Goal: Task Accomplishment & Management: Manage account settings

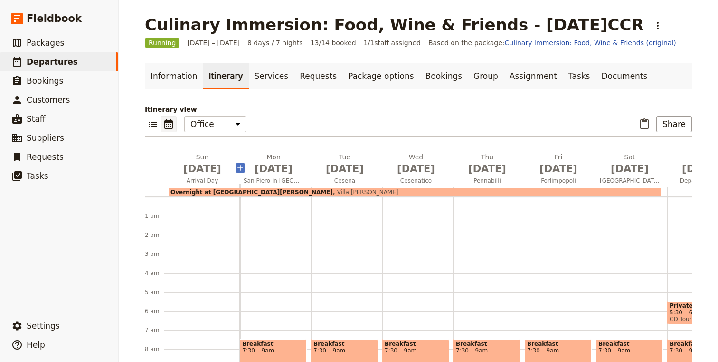
scroll to position [119, 0]
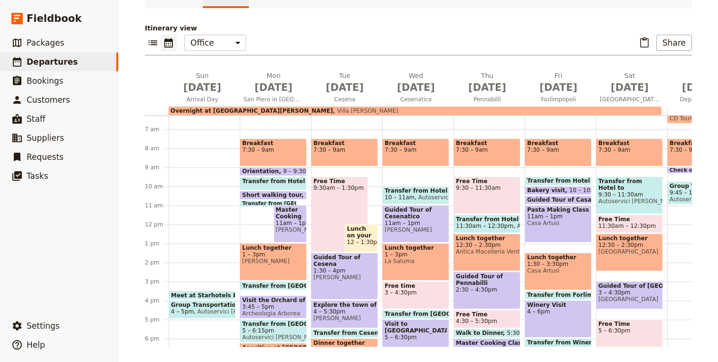
click at [198, 308] on span "Autoservici [PERSON_NAME]" at bounding box center [236, 311] width 85 height 7
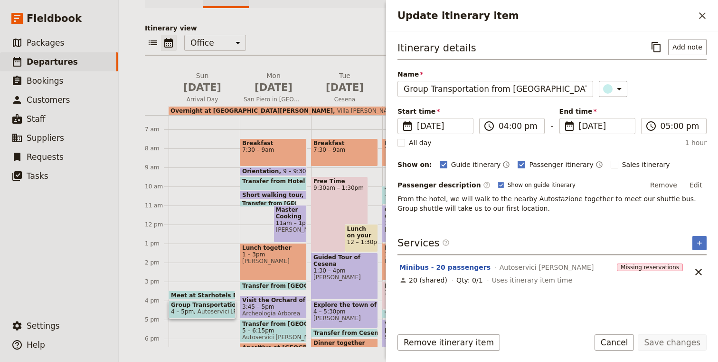
click at [218, 192] on div "Meet at Starhotels Excelsior Bologna 3:30pm Group Transportation from Bologna A…" at bounding box center [204, 224] width 71 height 456
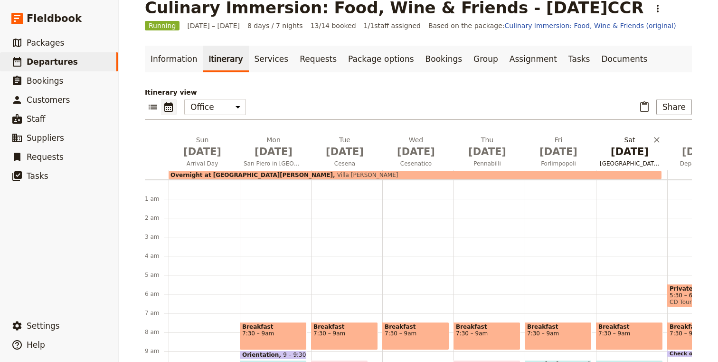
scroll to position [0, 0]
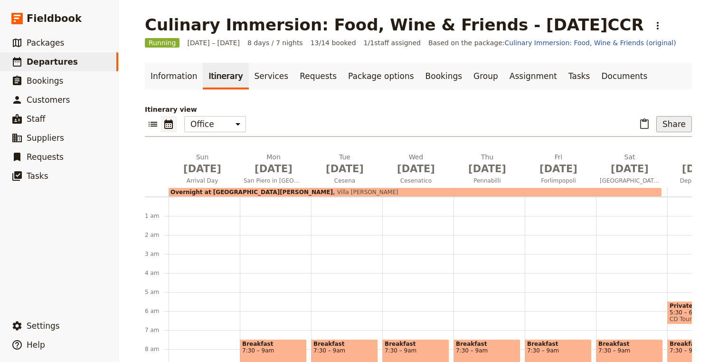
click at [675, 123] on button "Share" at bounding box center [675, 124] width 36 height 16
click at [628, 157] on span "Passenger itinerary" at bounding box center [654, 158] width 64 height 10
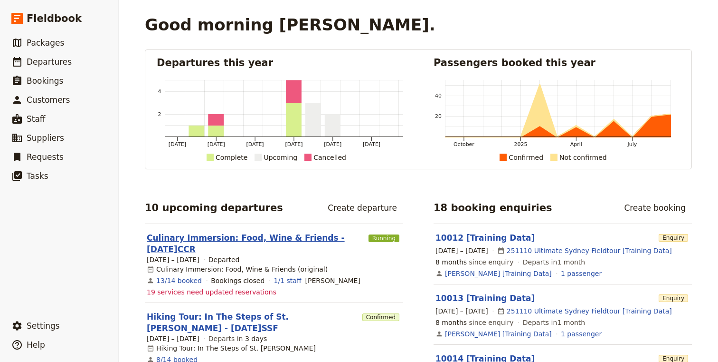
click at [250, 234] on link "Culinary Immersion: Food, Wine & Friends - [DATE]CCR" at bounding box center [256, 243] width 218 height 23
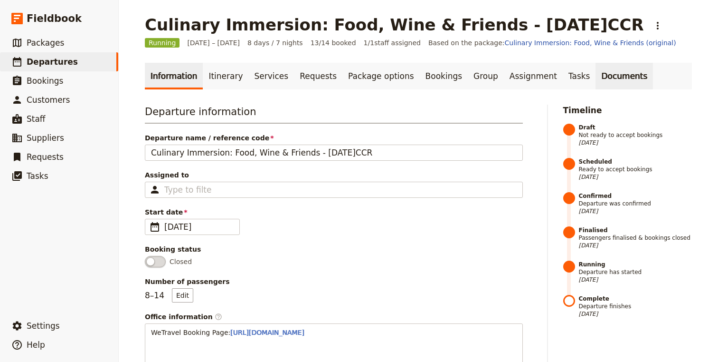
click at [598, 72] on link "Documents" at bounding box center [624, 76] width 57 height 27
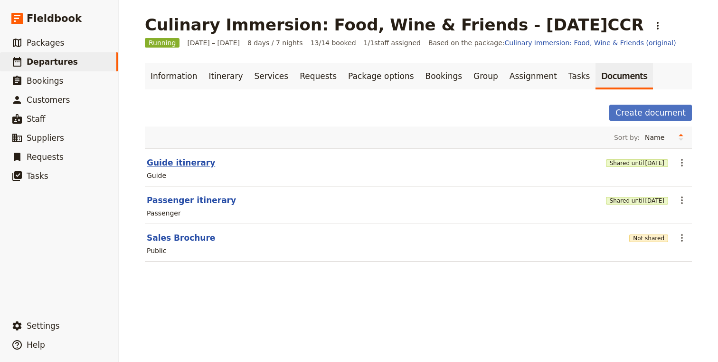
click at [154, 162] on button "Guide itinerary" at bounding box center [181, 162] width 68 height 11
select select "STAFF"
select select "RUN_SHEET"
select select "DEFAULT"
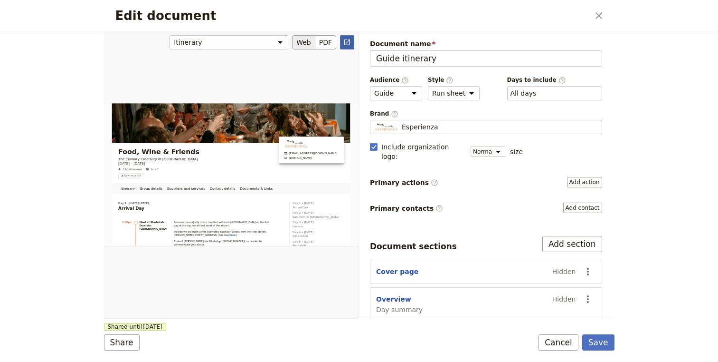
click at [344, 40] on icon "Open full preview" at bounding box center [348, 42] width 8 height 8
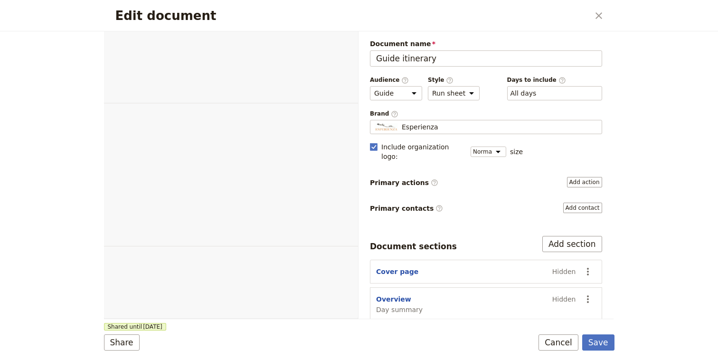
select select "STAFF"
select select "RUN_SHEET"
select select "DEFAULT"
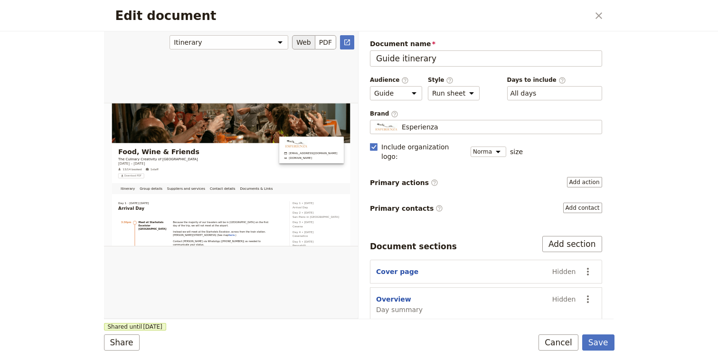
scroll to position [90, 0]
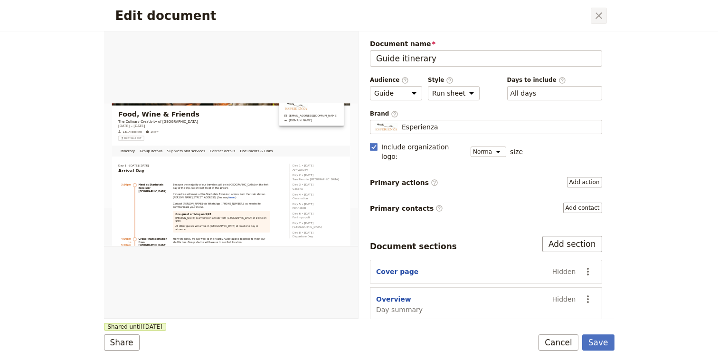
click at [597, 18] on icon "Close dialog" at bounding box center [598, 15] width 11 height 11
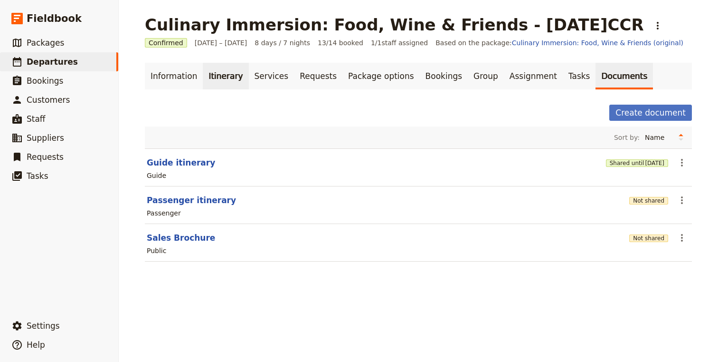
click at [227, 79] on link "Itinerary" at bounding box center [226, 76] width 46 height 27
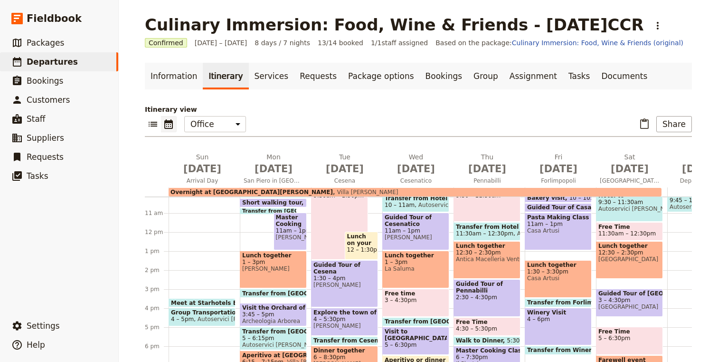
scroll to position [225, 0]
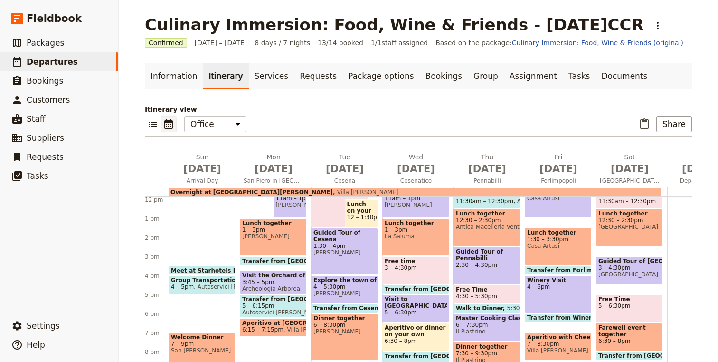
click at [202, 270] on span "Meet at Starhotels Excelsior [GEOGRAPHIC_DATA]" at bounding box center [253, 270] width 164 height 6
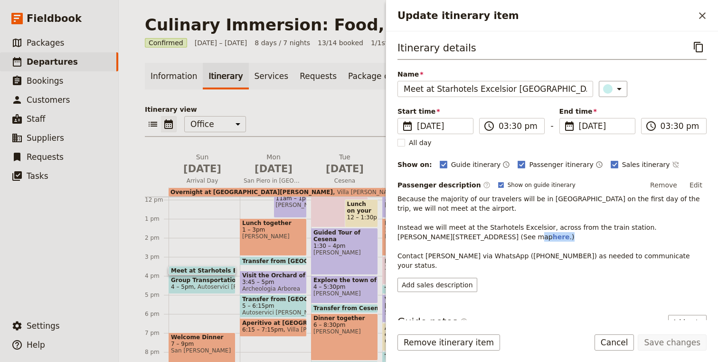
drag, startPoint x: 591, startPoint y: 238, endPoint x: 533, endPoint y: 240, distance: 57.5
click at [533, 240] on p "Because the majority of our travelers will be in Bologna on the first day of th…" at bounding box center [552, 232] width 309 height 76
click at [625, 240] on p "Because the majority of our travelers will be in Bologna on the first day of th…" at bounding box center [552, 232] width 309 height 76
click at [696, 186] on button "Edit" at bounding box center [696, 185] width 21 height 14
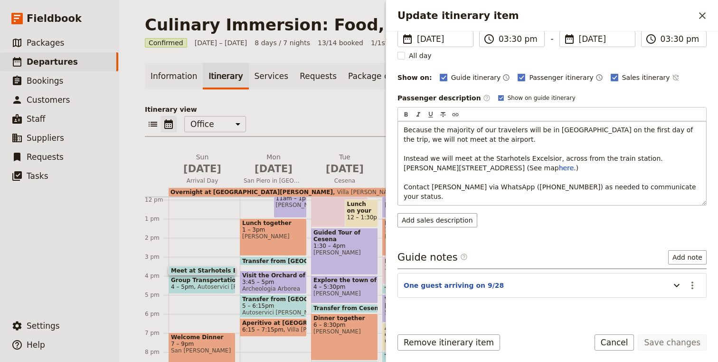
scroll to position [85, 0]
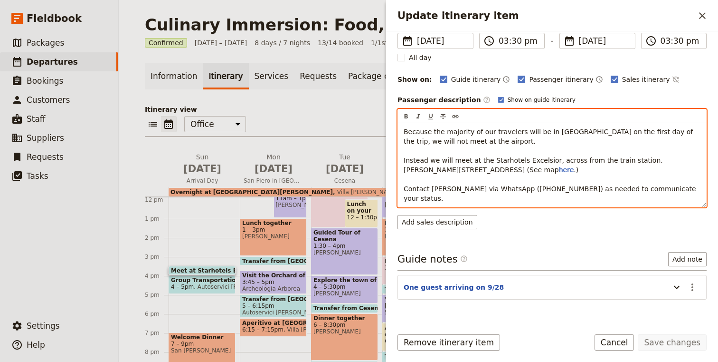
drag, startPoint x: 479, startPoint y: 110, endPoint x: 397, endPoint y: 112, distance: 81.8
click at [397, 113] on div "Itinerary details ​ Name Meet at Starhotels Excelsior Bologna ​ Start time ​ 28…" at bounding box center [552, 175] width 332 height 288
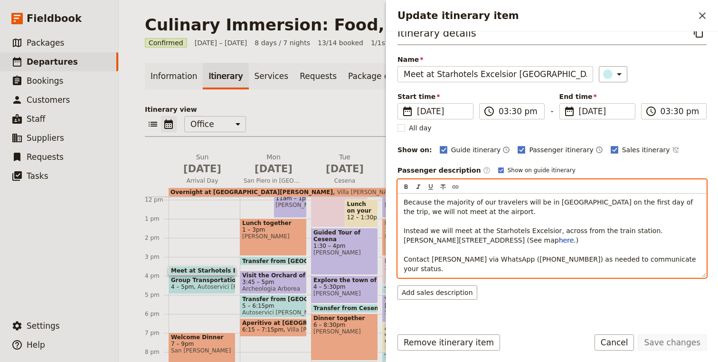
scroll to position [0, 0]
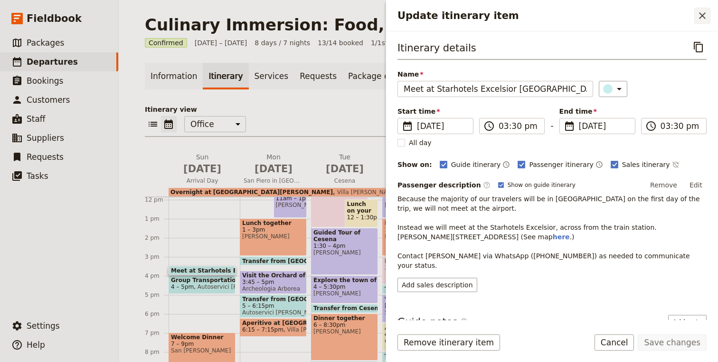
click at [702, 15] on icon "Close drawer" at bounding box center [702, 15] width 7 height 7
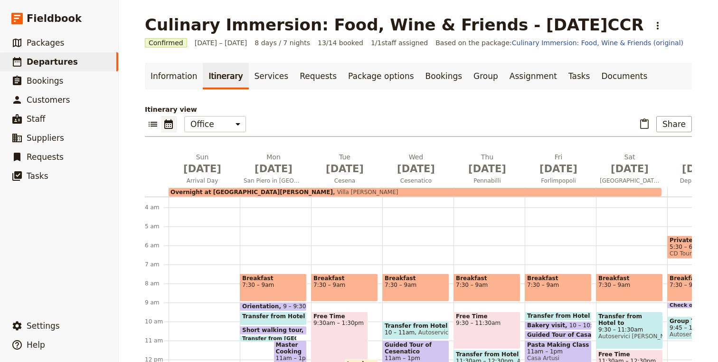
scroll to position [56, 0]
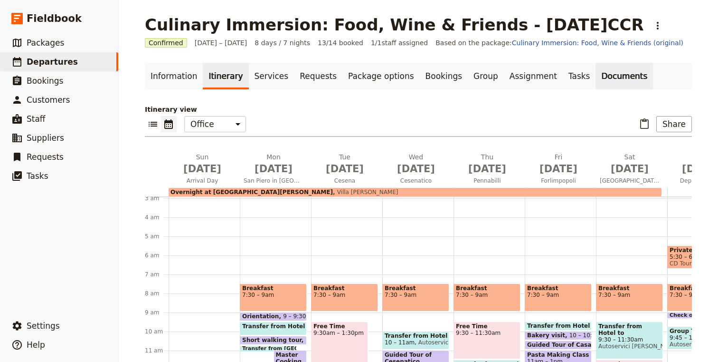
click at [596, 76] on link "Documents" at bounding box center [624, 76] width 57 height 27
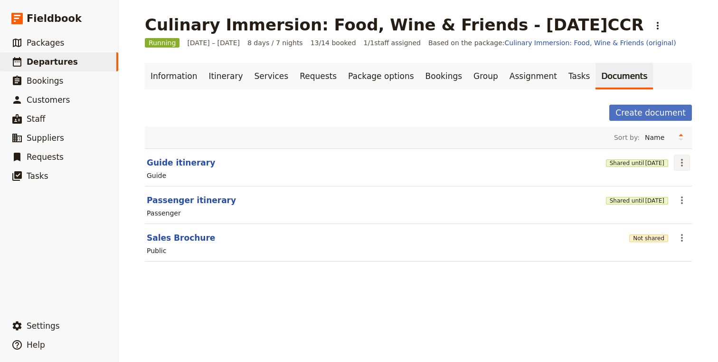
click at [680, 163] on icon "Actions" at bounding box center [682, 162] width 11 height 11
click at [170, 163] on button "Guide itinerary" at bounding box center [181, 162] width 68 height 11
select select "STAFF"
select select "RUN_SHEET"
select select "DEFAULT"
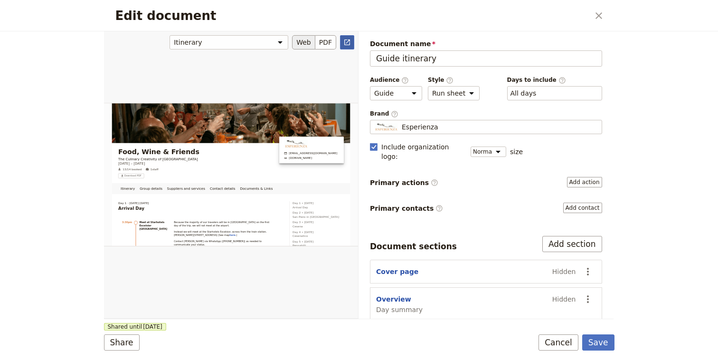
click at [347, 44] on icon "Open full preview" at bounding box center [348, 42] width 8 height 8
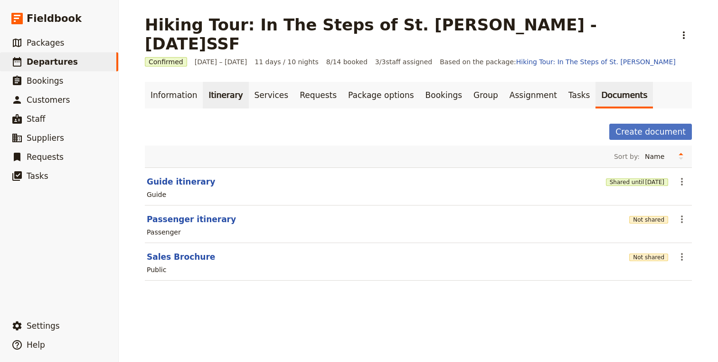
click at [218, 82] on link "Itinerary" at bounding box center [226, 95] width 46 height 27
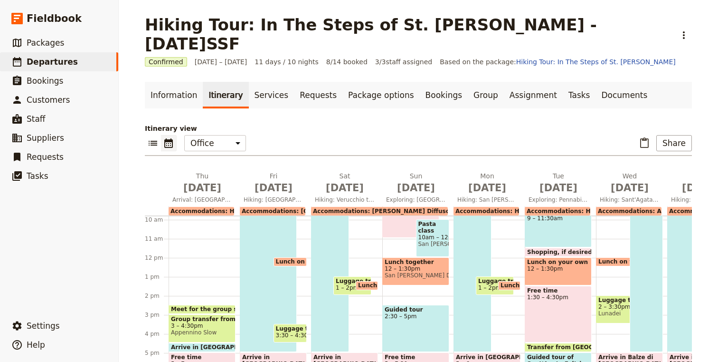
scroll to position [225, 0]
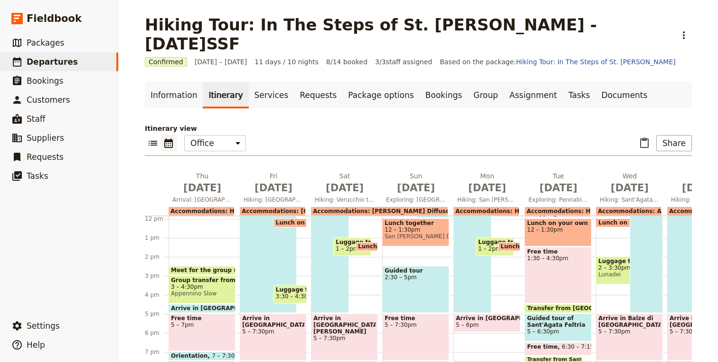
click at [209, 267] on span "Meet for the group shuttle in Bologna" at bounding box center [254, 270] width 167 height 7
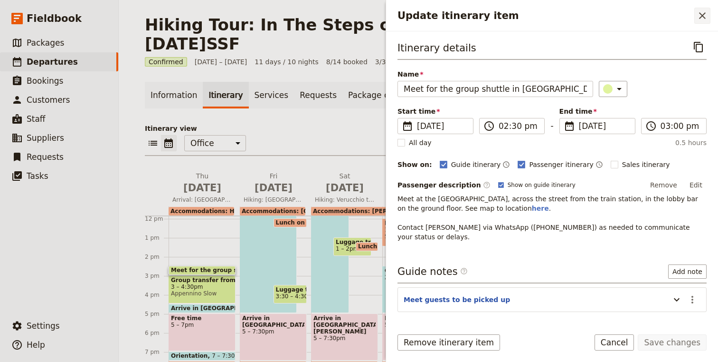
click at [704, 19] on icon "Close drawer" at bounding box center [702, 15] width 11 height 11
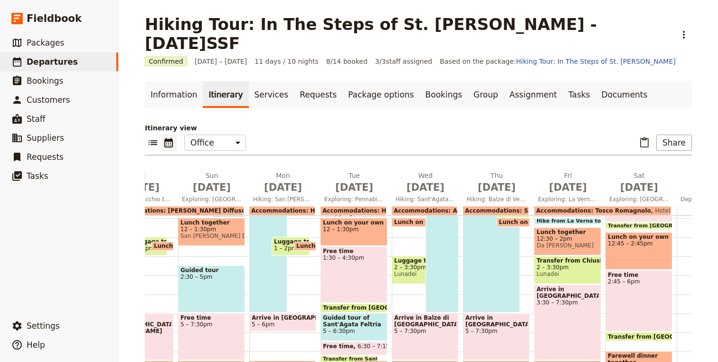
scroll to position [224, 0]
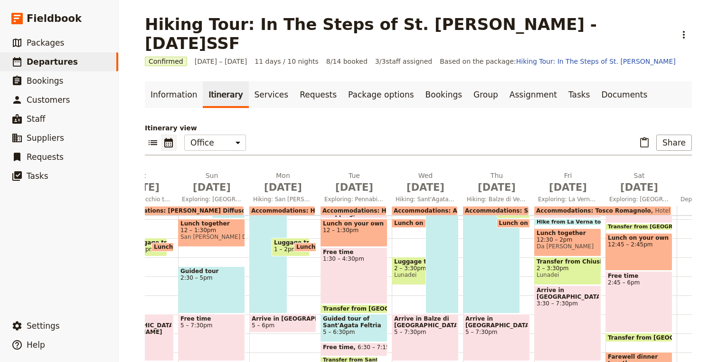
click at [626, 226] on span at bounding box center [639, 228] width 66 height 4
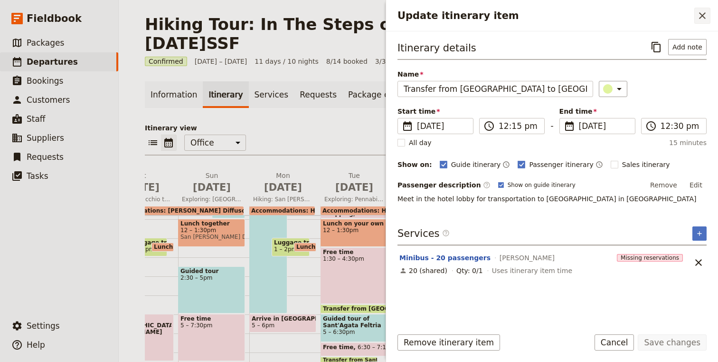
click at [701, 14] on icon "Close drawer" at bounding box center [702, 15] width 7 height 7
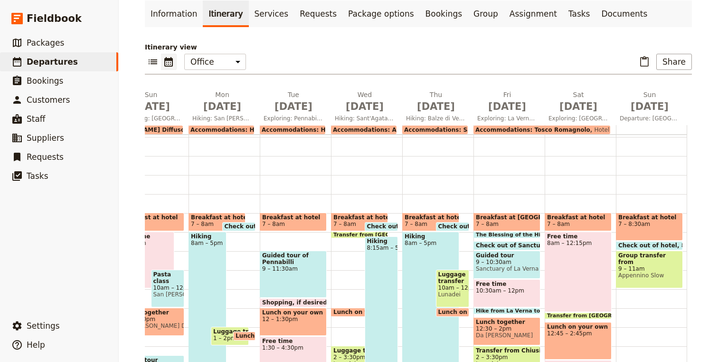
scroll to position [0, 0]
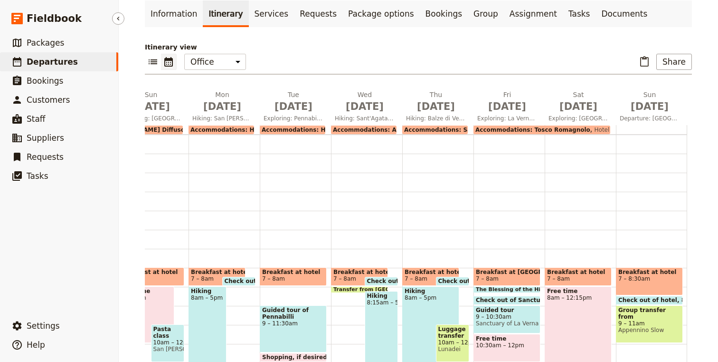
click at [38, 64] on span "Departures" at bounding box center [52, 62] width 51 height 10
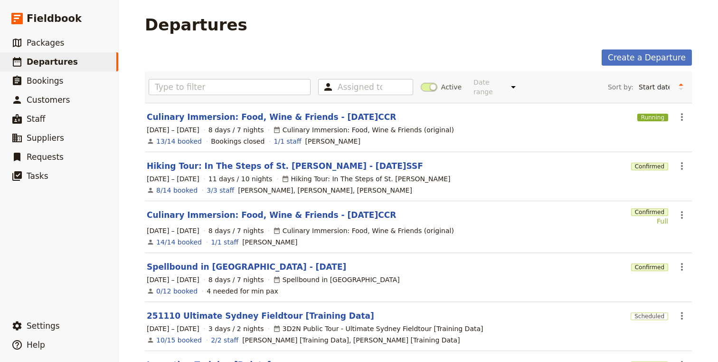
scroll to position [6, 0]
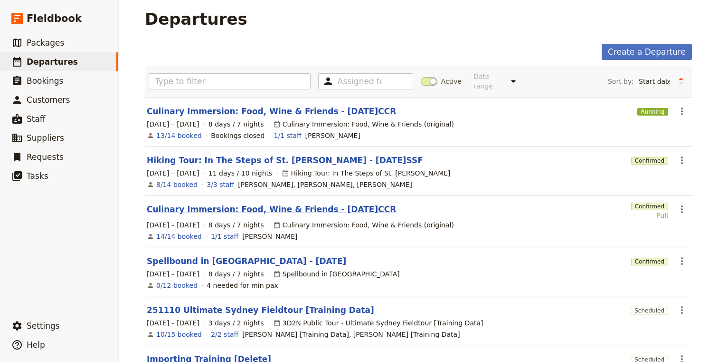
click at [338, 205] on link "Culinary Immersion: Food, Wine & Friends - [DATE]CCR" at bounding box center [271, 208] width 249 height 11
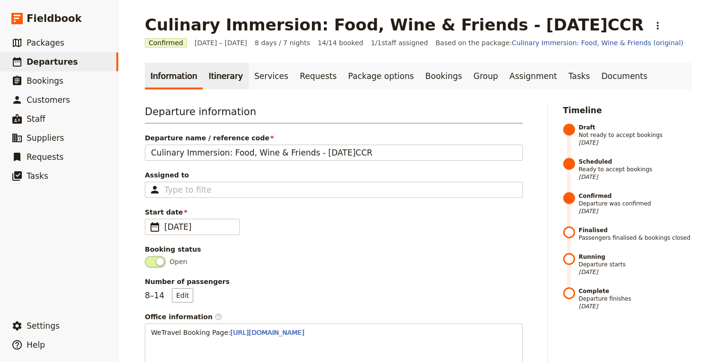
click at [212, 82] on link "Itinerary" at bounding box center [226, 76] width 46 height 27
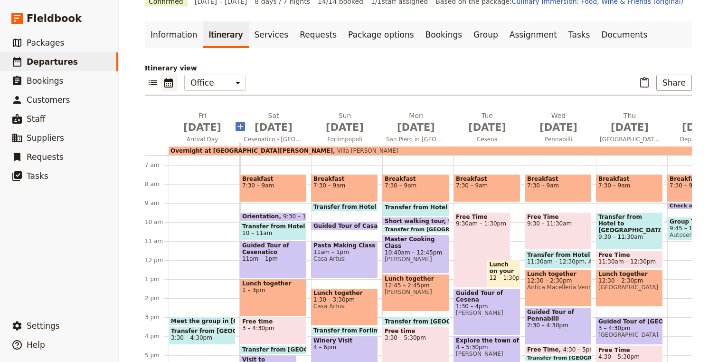
scroll to position [81, 0]
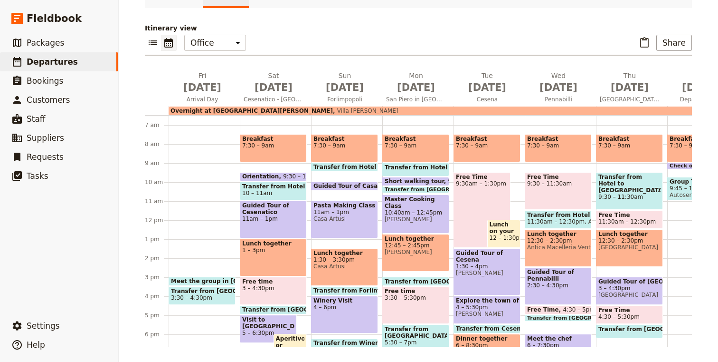
click at [213, 280] on span "Meet the group in Bologna" at bounding box center [236, 281] width 131 height 7
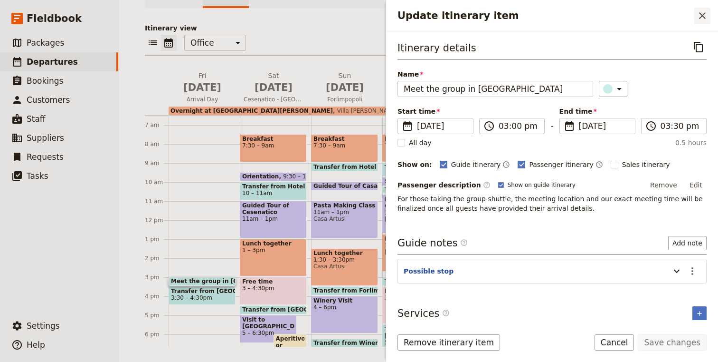
click at [702, 16] on icon "Close drawer" at bounding box center [702, 15] width 7 height 7
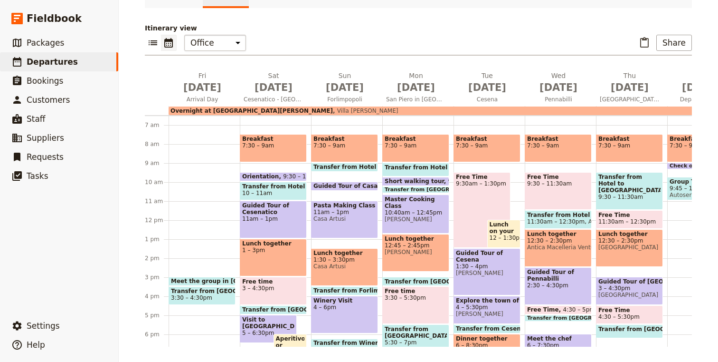
scroll to position [0, 0]
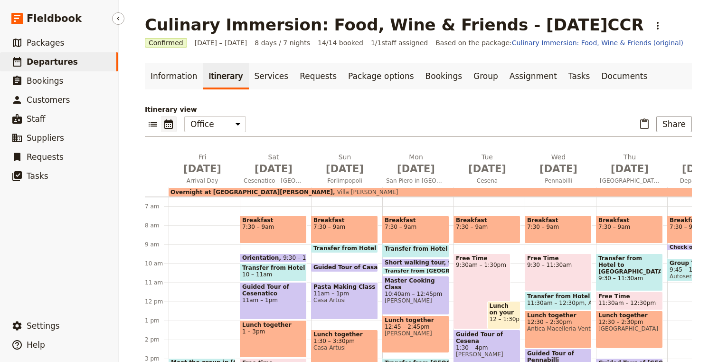
click at [63, 63] on span "Departures" at bounding box center [52, 62] width 51 height 10
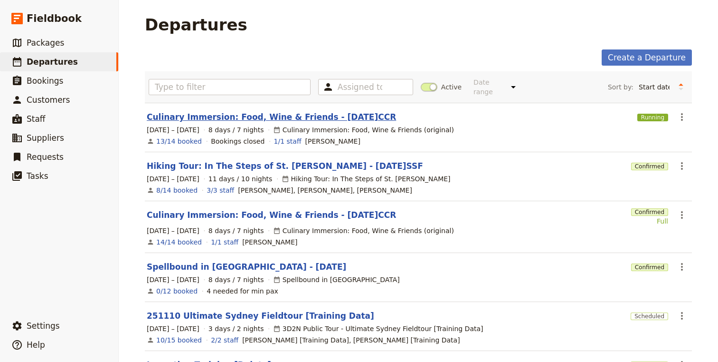
click at [273, 112] on link "Culinary Immersion: Food, Wine & Friends - [DATE]CCR" at bounding box center [271, 116] width 249 height 11
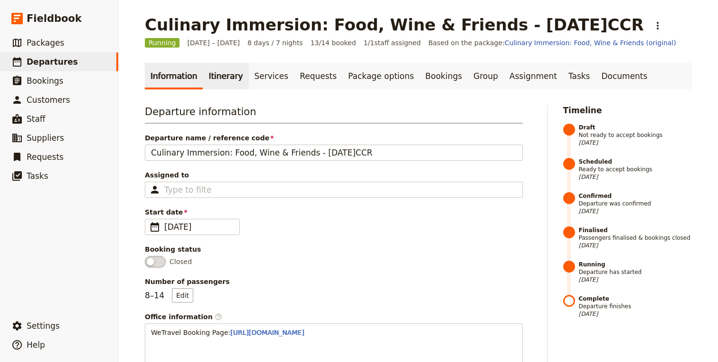
click at [214, 78] on link "Itinerary" at bounding box center [226, 76] width 46 height 27
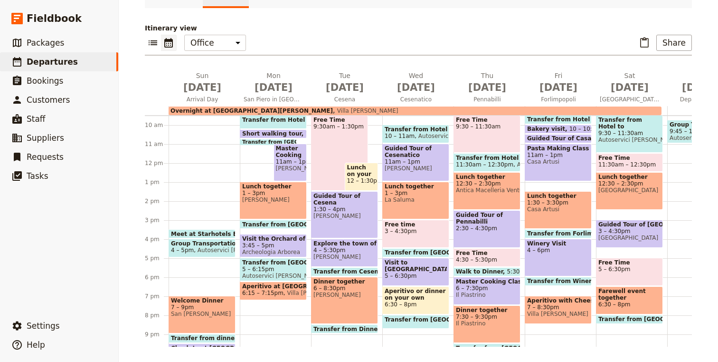
scroll to position [207, 0]
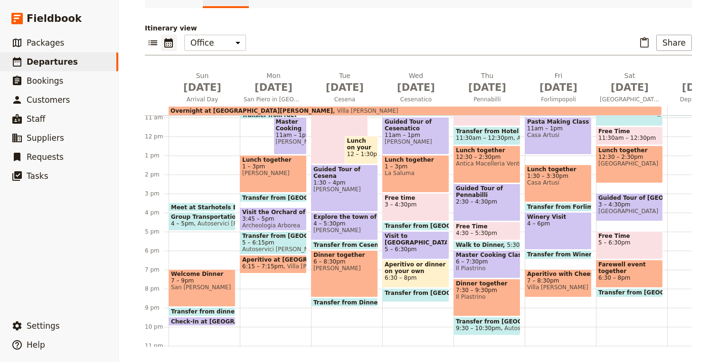
click at [207, 207] on span at bounding box center [202, 209] width 66 height 4
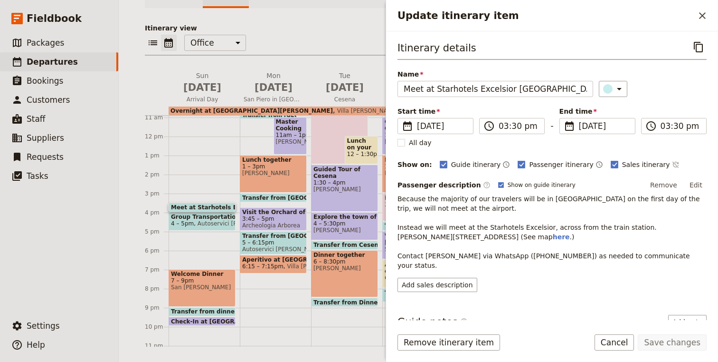
click at [408, 198] on span "Because the majority of our travelers will be in [GEOGRAPHIC_DATA] on the first…" at bounding box center [550, 218] width 305 height 46
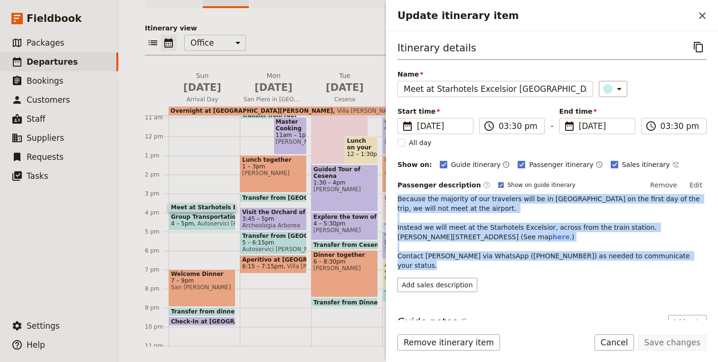
drag, startPoint x: 408, startPoint y: 198, endPoint x: 700, endPoint y: 258, distance: 298.9
click at [700, 258] on p "Because the majority of our travelers will be in Bologna on the first day of th…" at bounding box center [552, 232] width 309 height 76
copy p "Because the majority of our travelers will be in Bologna on the first day of th…"
click at [310, 40] on div "​ ​ Office Guide Passenger Sales ​ Share" at bounding box center [418, 45] width 547 height 21
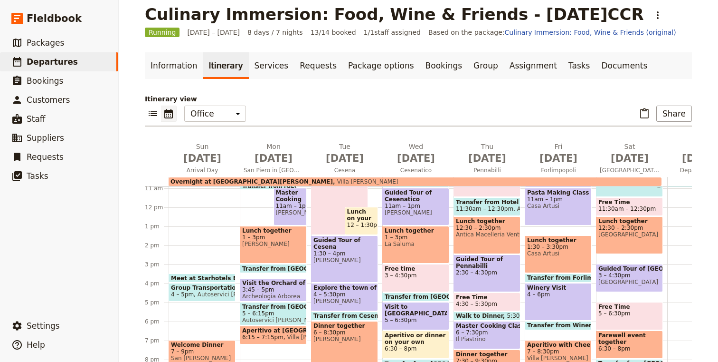
scroll to position [0, 0]
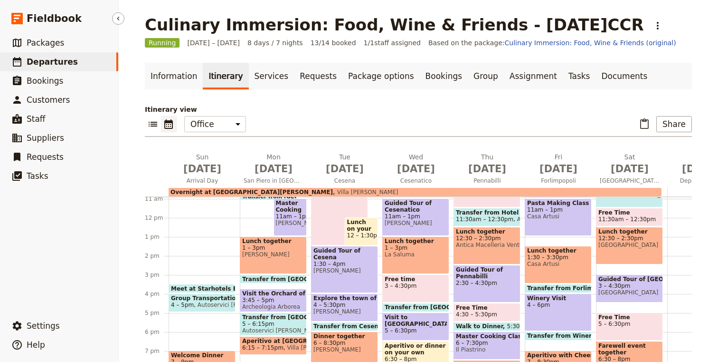
click at [66, 57] on span "Departures" at bounding box center [52, 62] width 51 height 10
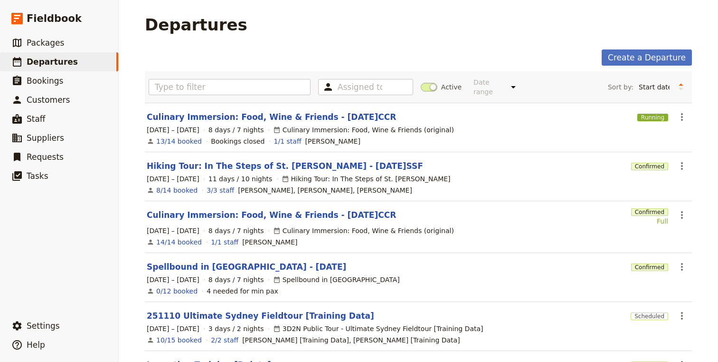
click at [268, 173] on div "2 – 12 Oct 2025 11 days / 10 nights Hiking Tour: In The Steps of St. Francis" at bounding box center [419, 178] width 546 height 11
click at [267, 161] on link "Hiking Tour: In The Steps of St. Francis - 2025.10.02.SSF" at bounding box center [285, 165] width 277 height 11
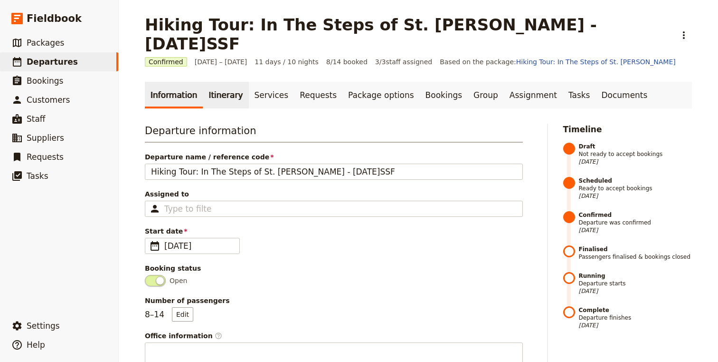
click at [207, 82] on link "Itinerary" at bounding box center [226, 95] width 46 height 27
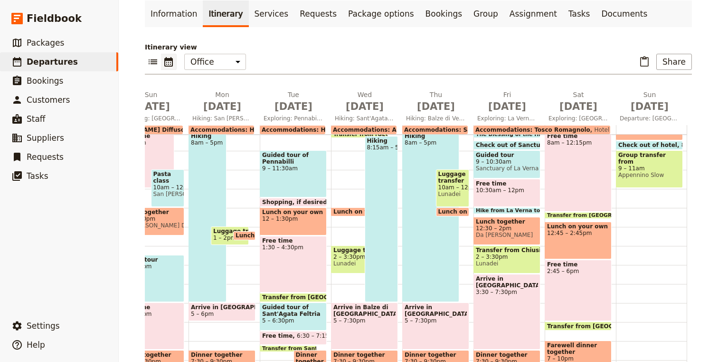
scroll to position [159, 0]
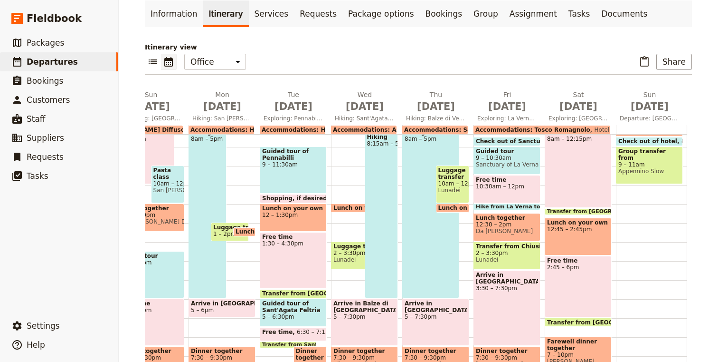
click at [584, 209] on span "Transfer from [GEOGRAPHIC_DATA] to [GEOGRAPHIC_DATA] in [GEOGRAPHIC_DATA]" at bounding box center [671, 212] width 248 height 6
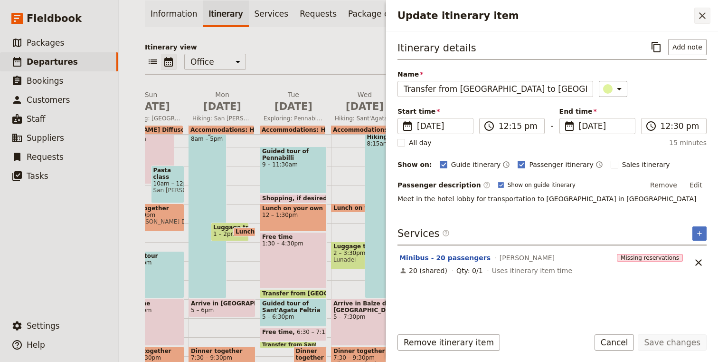
click at [700, 16] on icon "Close drawer" at bounding box center [702, 15] width 11 height 11
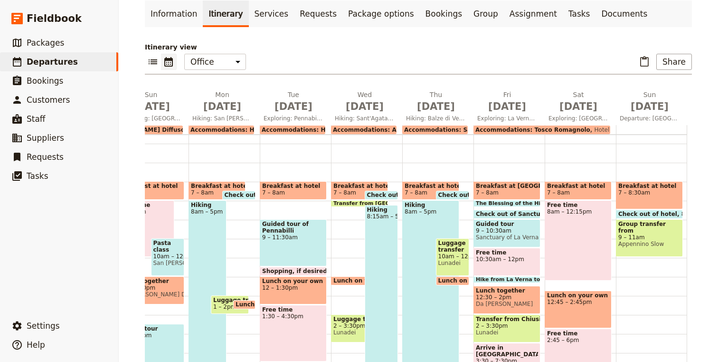
scroll to position [86, 0]
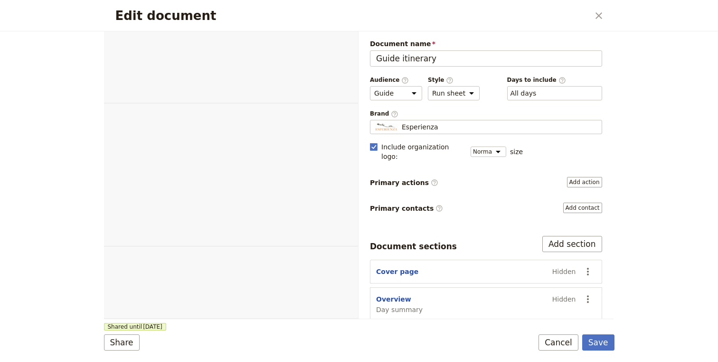
select select "STAFF"
select select "RUN_SHEET"
select select "DEFAULT"
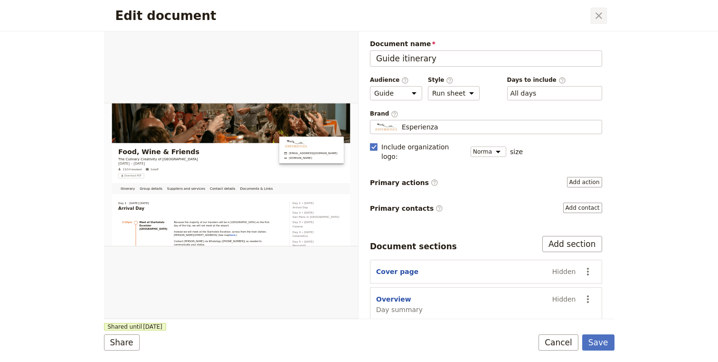
click at [603, 16] on icon "Close dialog" at bounding box center [598, 15] width 11 height 11
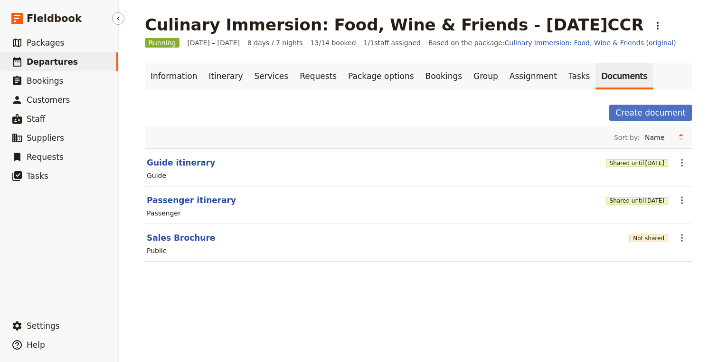
click at [44, 67] on span "Departures" at bounding box center [52, 61] width 51 height 11
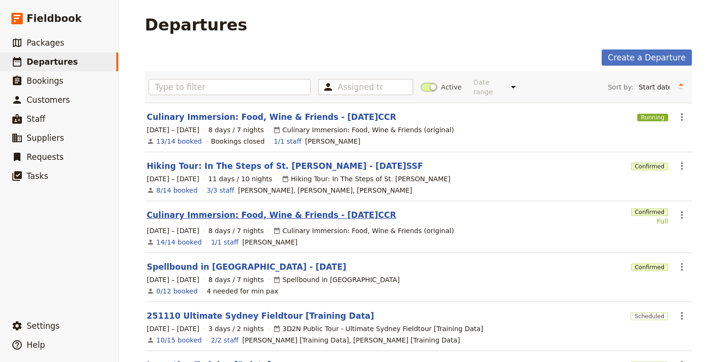
click at [230, 209] on link "Culinary Immersion: Food, Wine & Friends - [DATE]CCR" at bounding box center [271, 214] width 249 height 11
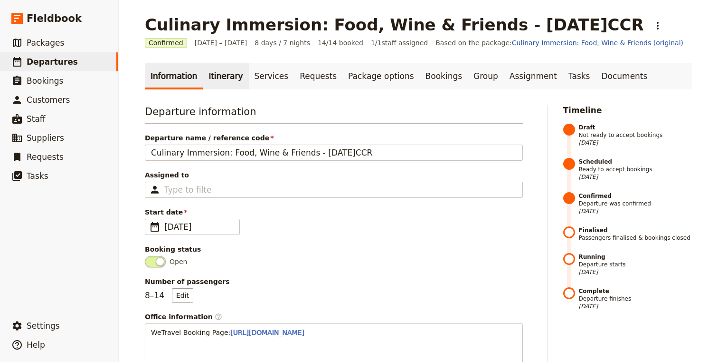
click at [215, 87] on link "Itinerary" at bounding box center [226, 76] width 46 height 27
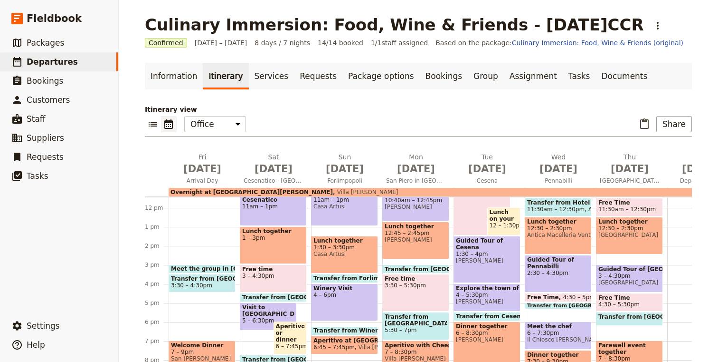
scroll to position [220, 0]
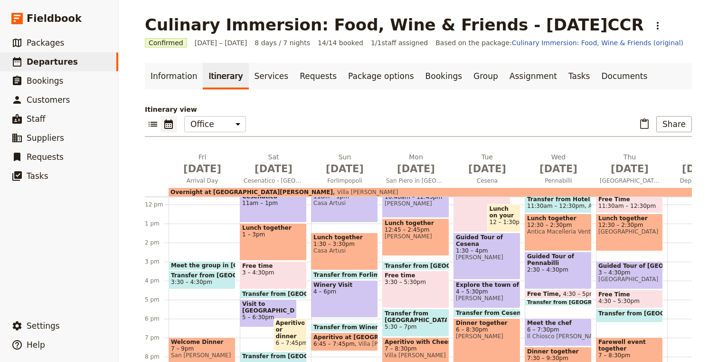
click at [230, 264] on span "Meet the group in [GEOGRAPHIC_DATA]" at bounding box center [236, 265] width 131 height 7
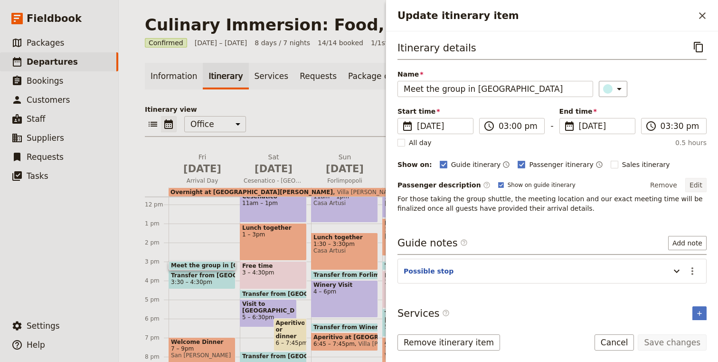
click at [691, 186] on button "Edit" at bounding box center [696, 185] width 21 height 14
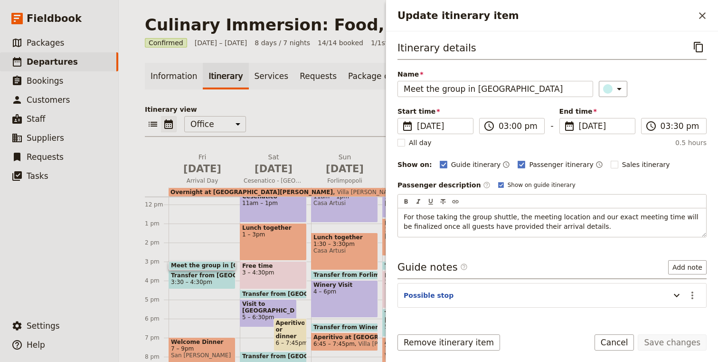
drag, startPoint x: 600, startPoint y: 229, endPoint x: 371, endPoint y: 218, distance: 229.7
click at [371, 218] on div "Culinary Immersion: Food, Wine & Friends - 2025.10.10.CCR ​ Confirmed 10 – 17 O…" at bounding box center [419, 181] width 600 height 362
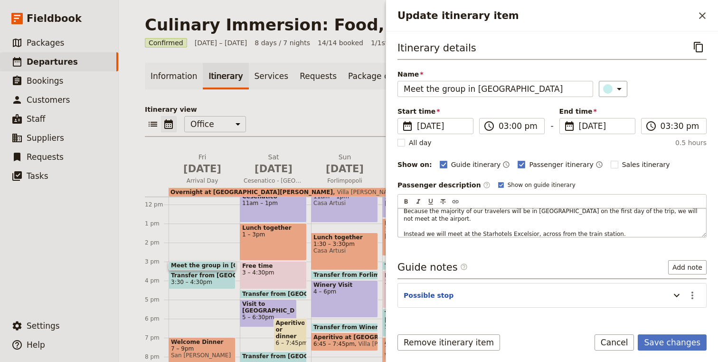
scroll to position [0, 0]
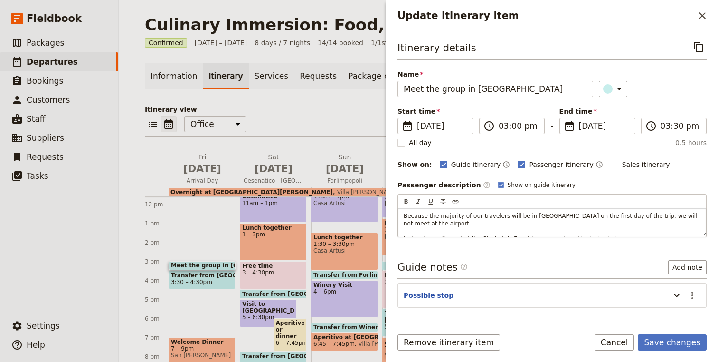
click at [507, 223] on p "Because the majority of our travelers will be in Bologna on the first day of th…" at bounding box center [552, 238] width 297 height 53
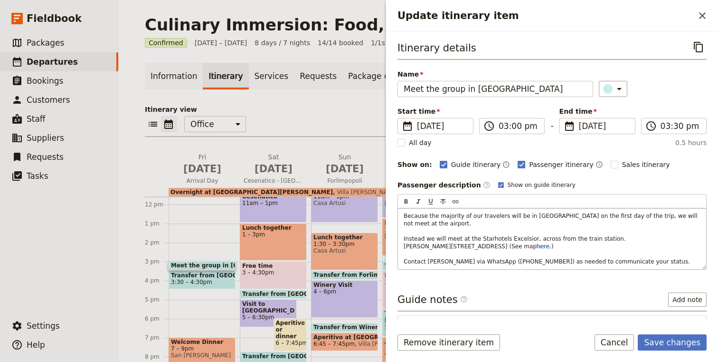
click at [593, 243] on p "Because the majority of our travelers will be in Bologna on the first day of th…" at bounding box center [552, 238] width 297 height 53
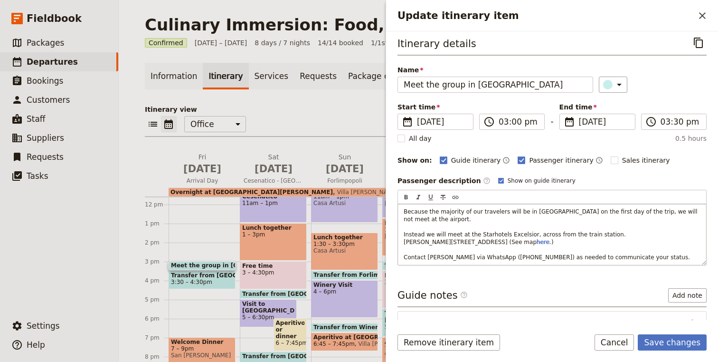
click at [405, 242] on span "V.le Pietro Pietramellara, 51, 40121 Bologna (See map" at bounding box center [470, 242] width 133 height 7
click at [634, 222] on p "Because the majority of our travelers will be in Bologna on the first day of th…" at bounding box center [552, 234] width 297 height 53
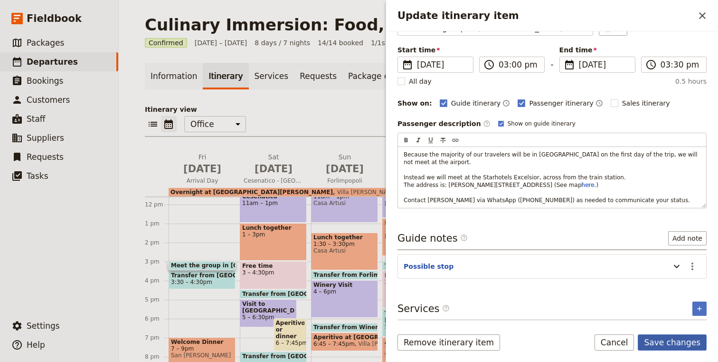
scroll to position [31, 0]
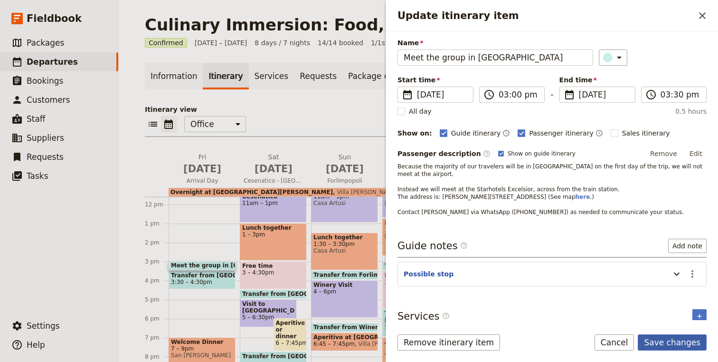
click at [652, 343] on button "Save changes" at bounding box center [672, 342] width 69 height 16
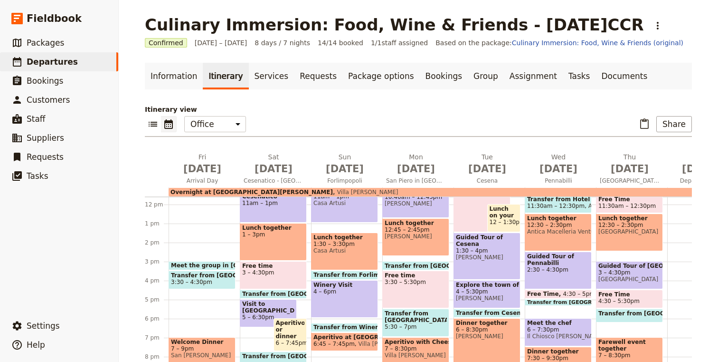
click at [218, 266] on span at bounding box center [202, 268] width 66 height 4
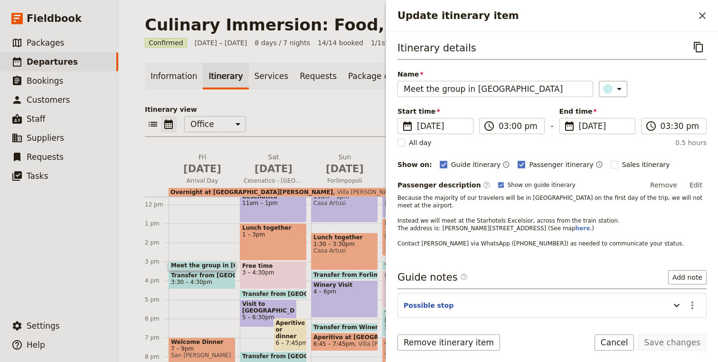
click at [210, 281] on span "3:30 – 4:30pm" at bounding box center [191, 281] width 41 height 7
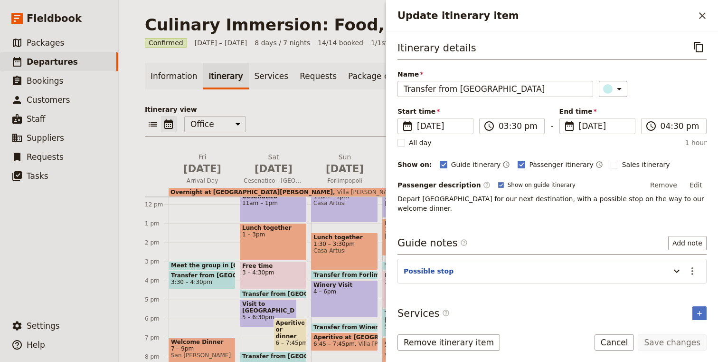
click at [190, 263] on span "Meet the group in Bologna" at bounding box center [236, 265] width 131 height 7
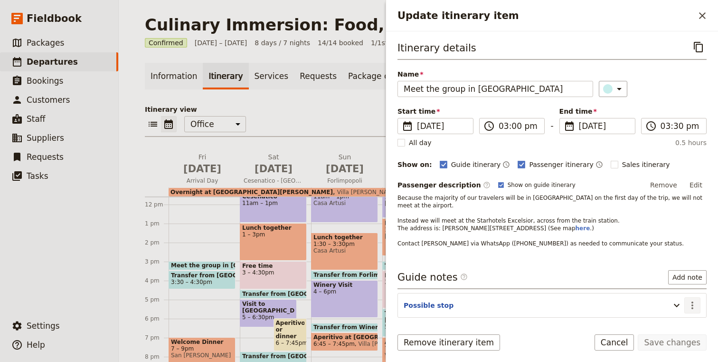
click at [691, 297] on button "​" at bounding box center [693, 305] width 16 height 16
click at [683, 329] on span "Remove note" at bounding box center [673, 332] width 44 height 10
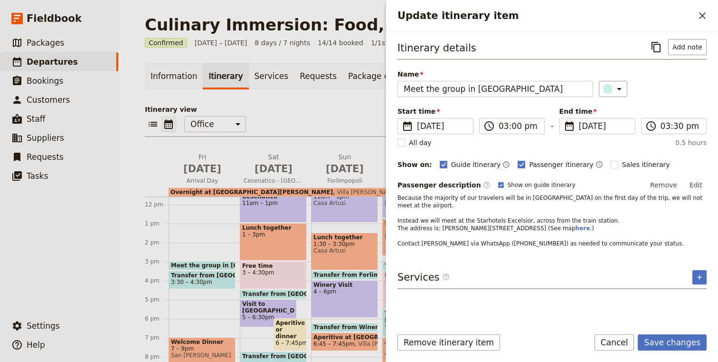
click at [197, 247] on div "Meet the group in Bologna 3 – 3:30pm Transfer from Bologna 3:30 – 4:30pm Welcom…" at bounding box center [204, 204] width 71 height 456
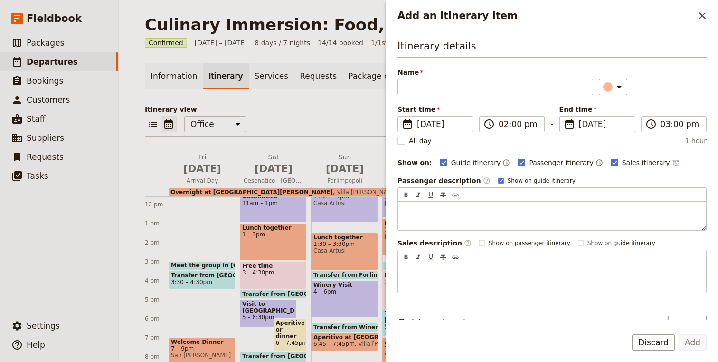
click at [198, 277] on span "Transfer from Bologna" at bounding box center [202, 275] width 62 height 7
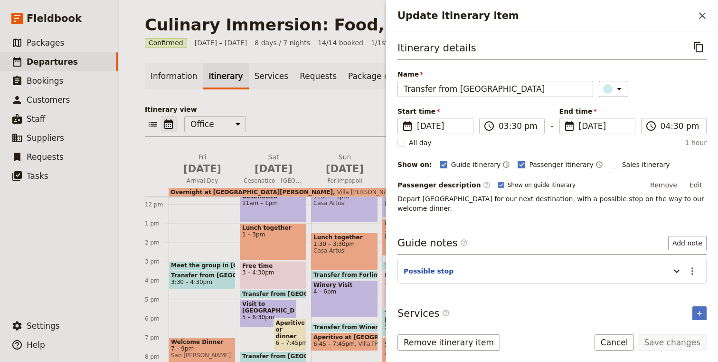
click at [309, 125] on div "​ ​ Office Guide Passenger Sales ​ Share" at bounding box center [418, 126] width 547 height 21
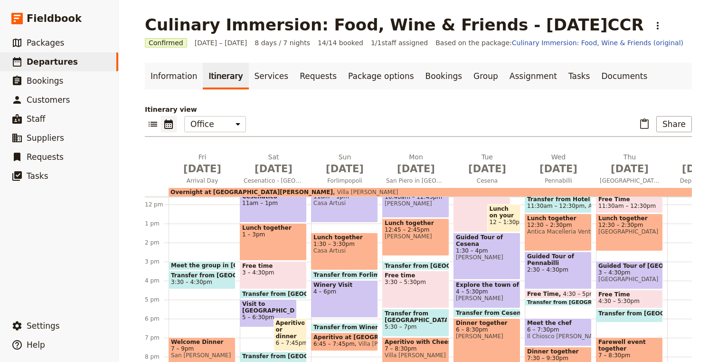
scroll to position [225, 0]
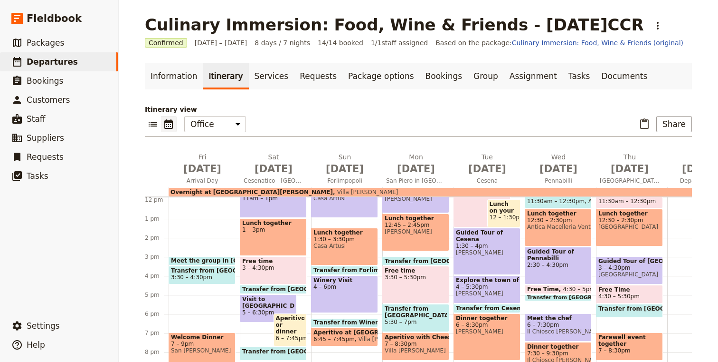
click at [227, 262] on span at bounding box center [202, 263] width 66 height 4
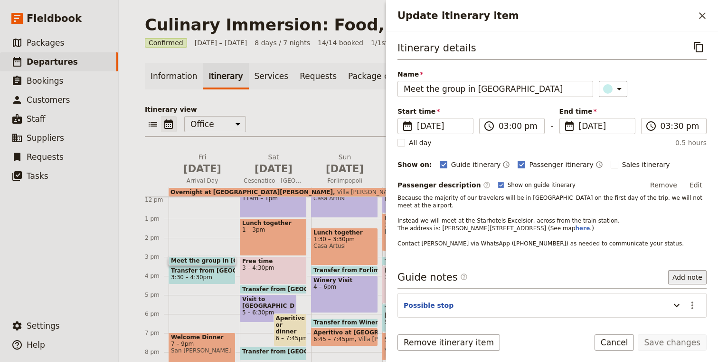
click at [684, 270] on button "Add note" at bounding box center [688, 277] width 38 height 14
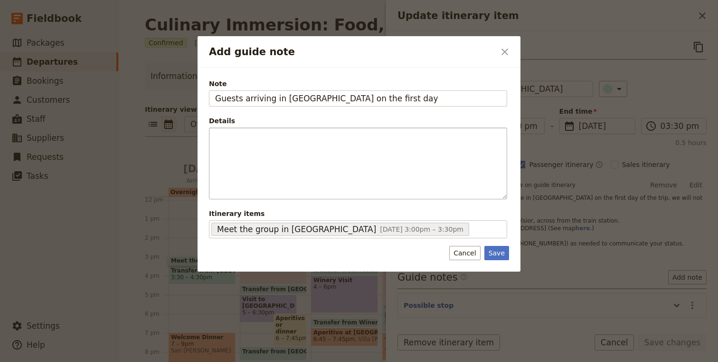
type input "Guests arriving in Bologna on the first day"
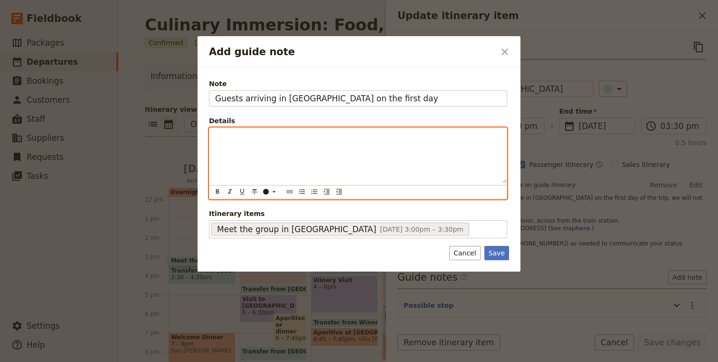
click at [348, 163] on div "Add guide note" at bounding box center [358, 155] width 297 height 55
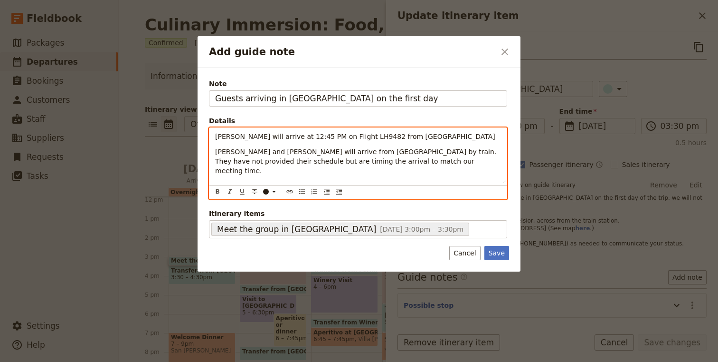
click at [309, 163] on span "Harris and Ann Silver will arrive from Florence by train. They have not provide…" at bounding box center [357, 161] width 284 height 27
click at [359, 165] on p "Harris and Ann Silver will arrive from Florence by train. They have not provide…" at bounding box center [358, 161] width 286 height 29
click at [403, 163] on p "Harris and Ann Silver will arrive from Florence by train. They have not provide…" at bounding box center [358, 161] width 286 height 29
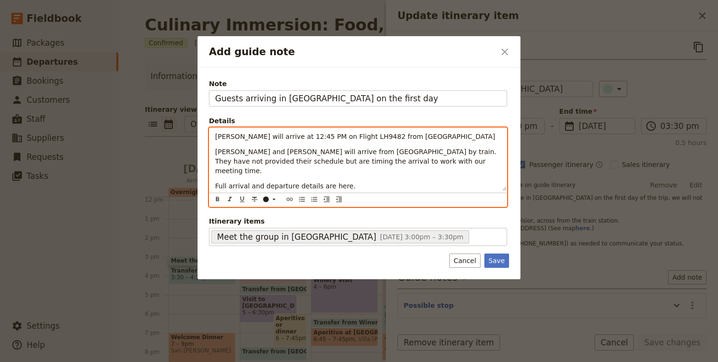
click at [330, 182] on span "Full arrival and departure details are here." at bounding box center [285, 186] width 141 height 8
click at [288, 195] on icon "Insert link" at bounding box center [290, 199] width 8 height 8
type input "https://drive.google.com/file/d/1jEjgEG6IXlkFZt6-9hQay7TONOX1vact/view?usp=shar…"
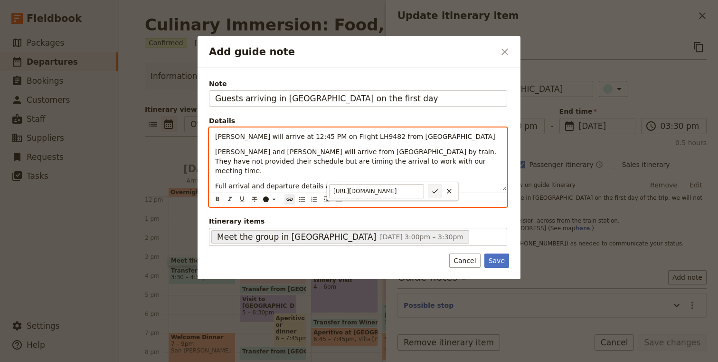
scroll to position [0, 0]
click at [435, 192] on icon "Confirm link url changes" at bounding box center [435, 191] width 8 height 8
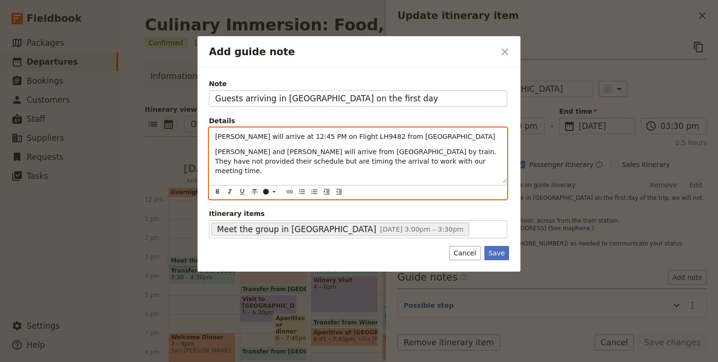
click at [421, 165] on p "Harris and Ann Silver will arrive from Florence by train. They have not provide…" at bounding box center [358, 161] width 286 height 29
drag, startPoint x: 355, startPoint y: 181, endPoint x: 212, endPoint y: 176, distance: 143.1
click at [212, 176] on div "Maryanne Ross will arrive at 12:45 PM on Flight LH9482 from Munich Harris and A…" at bounding box center [358, 155] width 297 height 55
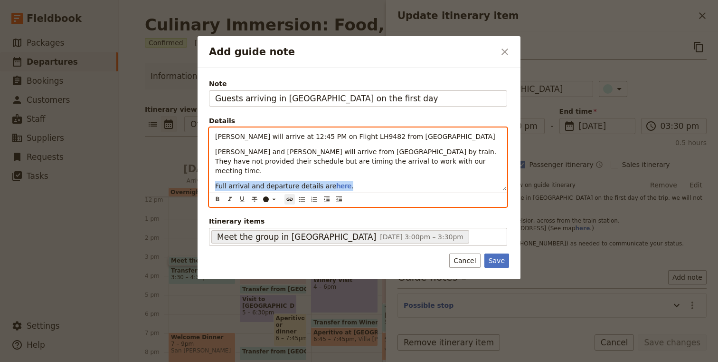
copy p "Full arrival and departure details are here ."
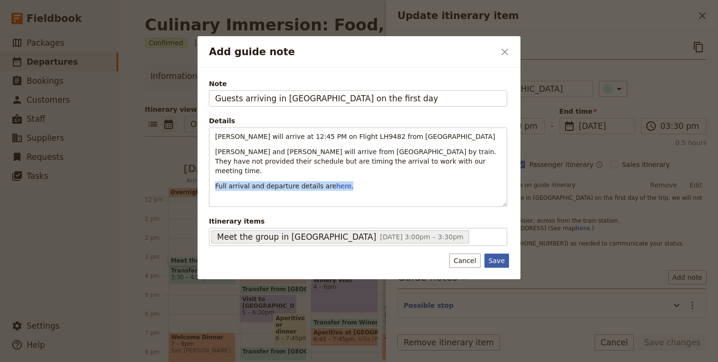
click at [494, 253] on button "Save" at bounding box center [497, 260] width 25 height 14
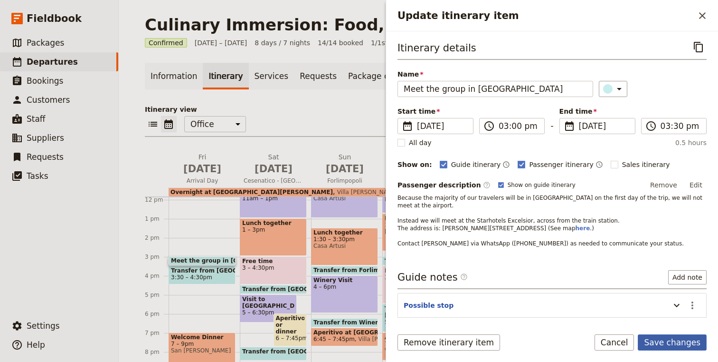
click at [689, 343] on button "Save changes" at bounding box center [672, 342] width 69 height 16
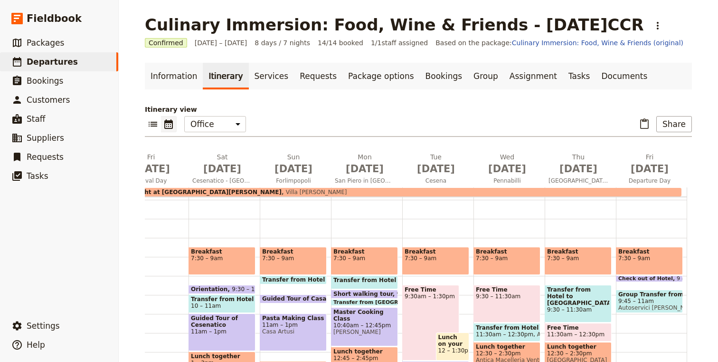
scroll to position [108, 0]
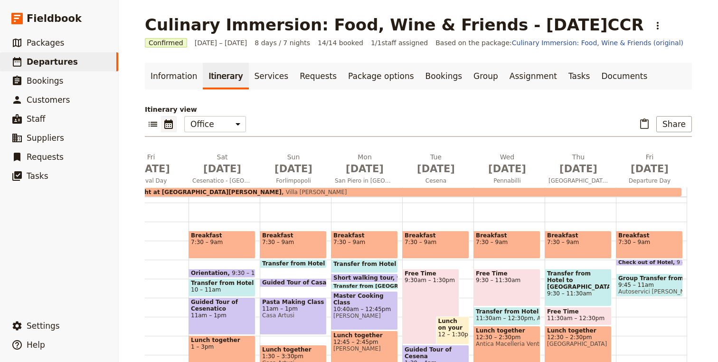
click at [648, 289] on span "Autoservici Gualtieri" at bounding box center [650, 291] width 62 height 7
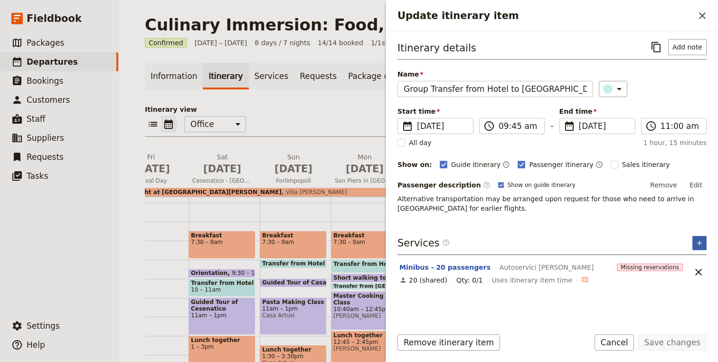
click at [698, 240] on icon "Add service inclusion" at bounding box center [700, 243] width 8 height 8
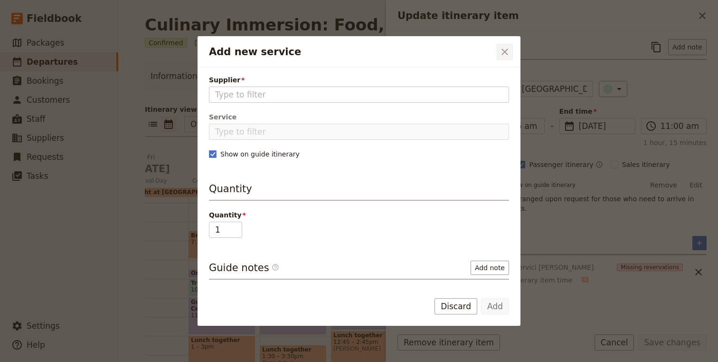
click at [505, 54] on icon "Close dialog" at bounding box center [504, 51] width 11 height 11
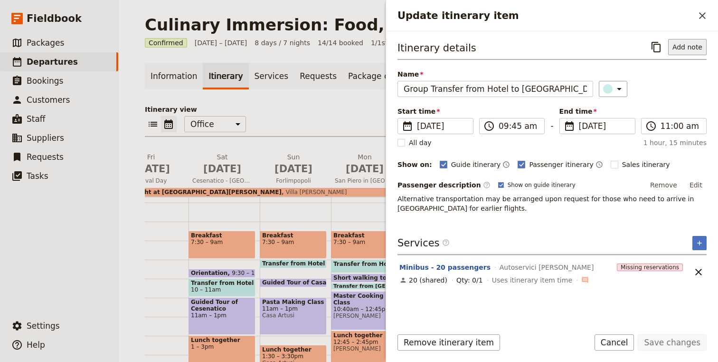
click at [687, 49] on button "Add note" at bounding box center [688, 47] width 38 height 16
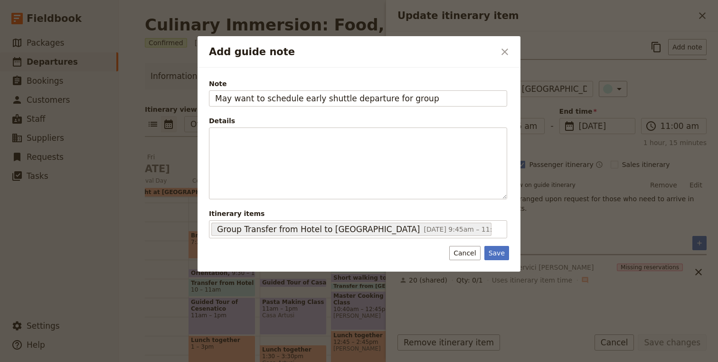
type input "May want to schedule early shuttle departure for group"
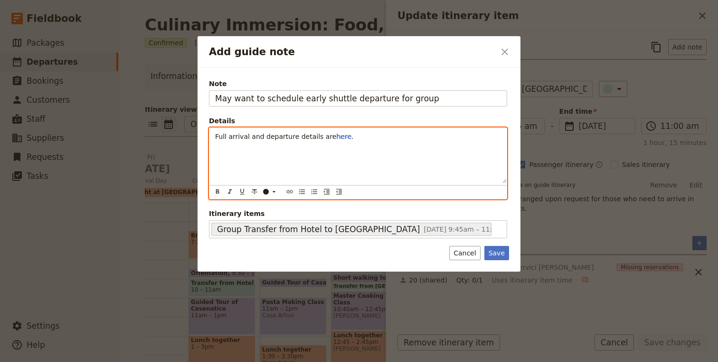
click at [217, 134] on span "Full arrival and departure details are" at bounding box center [275, 137] width 121 height 8
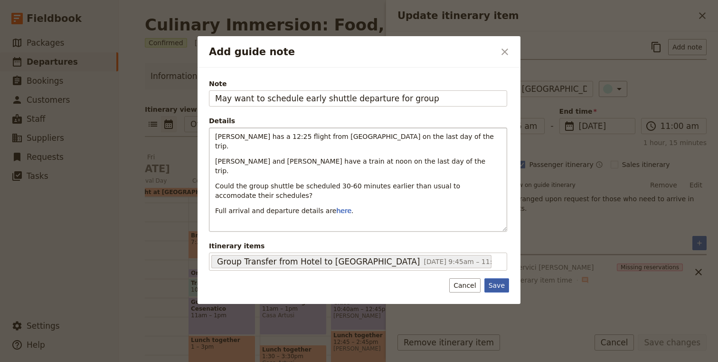
click at [498, 278] on button "Save" at bounding box center [497, 285] width 25 height 14
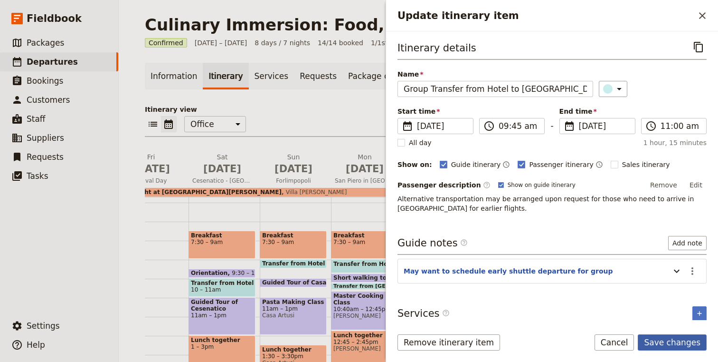
click at [691, 345] on button "Save changes" at bounding box center [672, 342] width 69 height 16
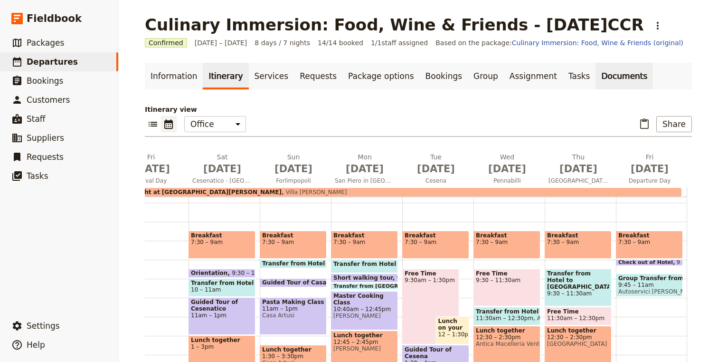
click at [596, 75] on link "Documents" at bounding box center [624, 76] width 57 height 27
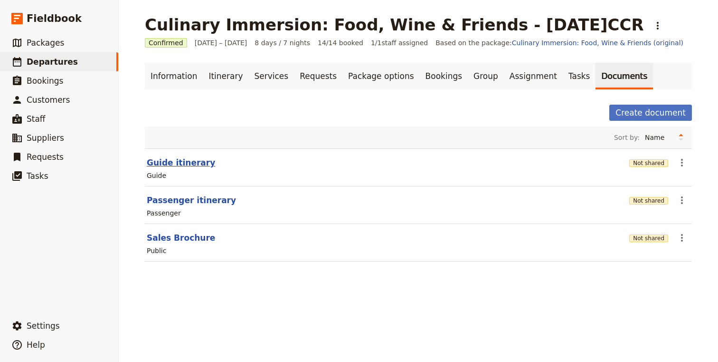
click at [182, 163] on button "Guide itinerary" at bounding box center [181, 162] width 68 height 11
select select "STAFF"
select select "RUN_SHEET"
select select "DEFAULT"
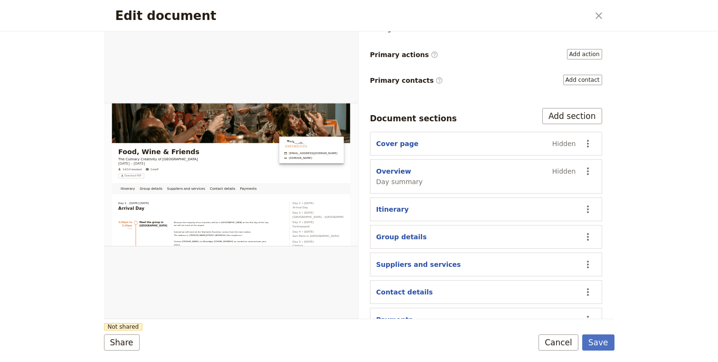
scroll to position [146, 0]
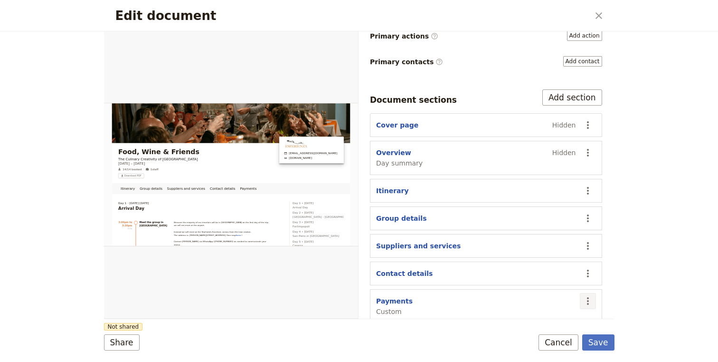
click at [590, 295] on icon "Actions" at bounding box center [588, 300] width 11 height 11
click at [549, 224] on span "Edit section" at bounding box center [551, 224] width 77 height 10
select select "CUSTOM"
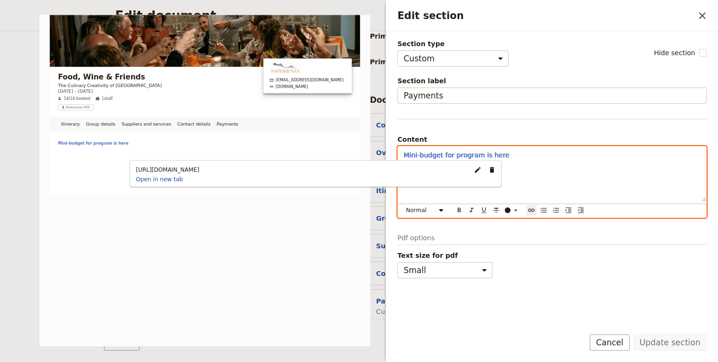
click at [400, 157] on div "Mini-budget for program is here" at bounding box center [552, 173] width 308 height 55
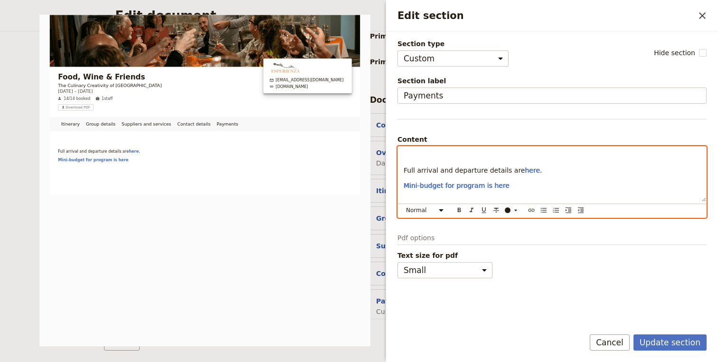
click at [421, 154] on p "Edit section" at bounding box center [552, 155] width 297 height 10
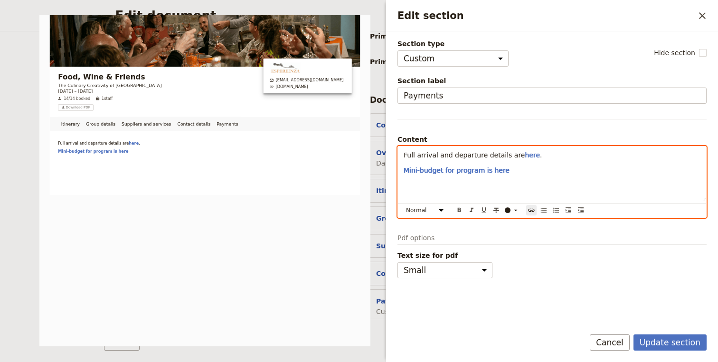
click at [565, 188] on div "Full arrival and departure details are here . Mini-budget for program is here" at bounding box center [552, 173] width 308 height 55
click at [504, 153] on span "Full arrival and departure details are" at bounding box center [464, 155] width 121 height 8
click at [557, 172] on p "Mini-budget for program is here" at bounding box center [552, 170] width 297 height 10
click at [576, 172] on p "Mini-budget for program is here" at bounding box center [552, 170] width 297 height 10
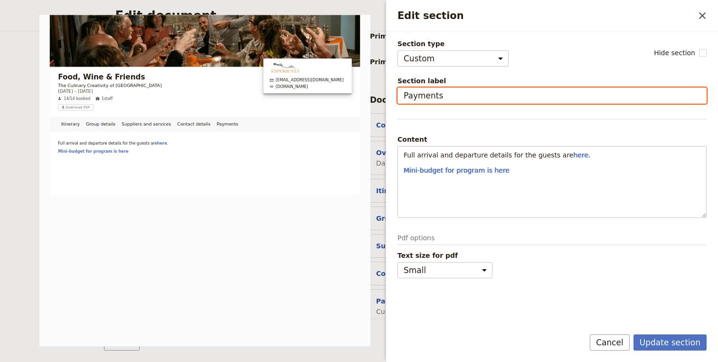
click at [478, 101] on input "Payments" at bounding box center [552, 95] width 309 height 16
drag, startPoint x: 478, startPoint y: 101, endPoint x: 338, endPoint y: 97, distance: 139.3
click at [398, 98] on div "Section type Cover page Day summary Itinerary Group details Contact details Sup…" at bounding box center [552, 179] width 309 height 280
type input "Documents & Links"
click at [634, 334] on button "Update section" at bounding box center [670, 342] width 73 height 16
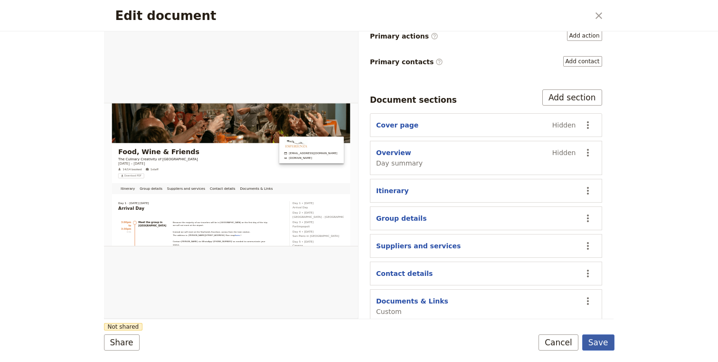
click at [600, 337] on button "Save" at bounding box center [599, 342] width 32 height 16
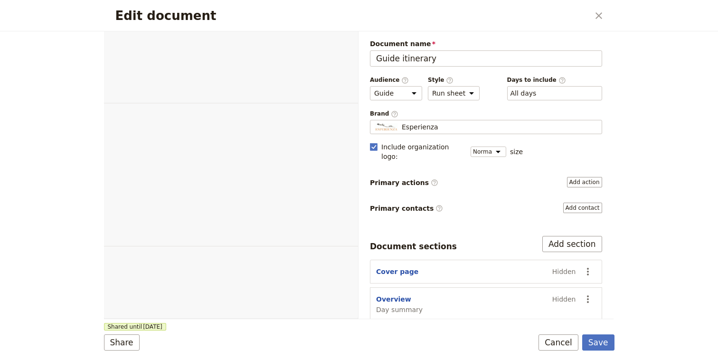
select select "STAFF"
select select "RUN_SHEET"
select select "DEFAULT"
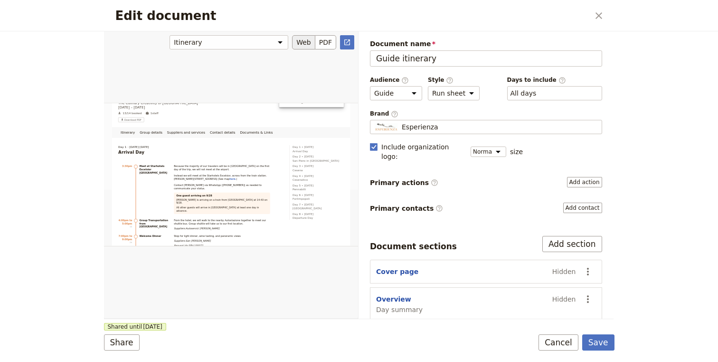
scroll to position [224, 0]
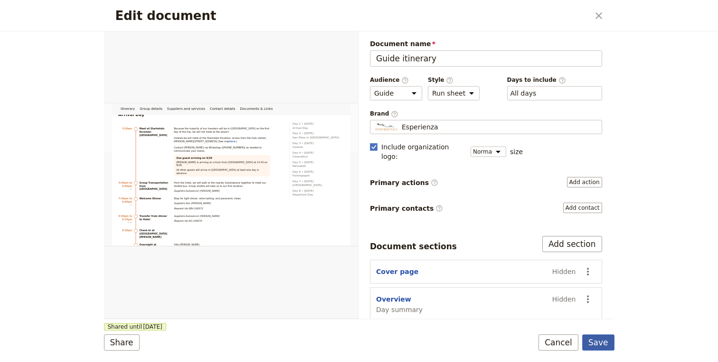
click at [600, 343] on button "Save" at bounding box center [599, 342] width 32 height 16
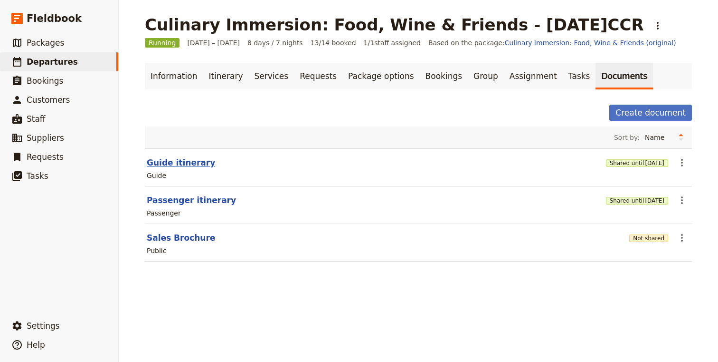
click at [185, 165] on button "Guide itinerary" at bounding box center [181, 162] width 68 height 11
select select "STAFF"
select select "RUN_SHEET"
select select "DEFAULT"
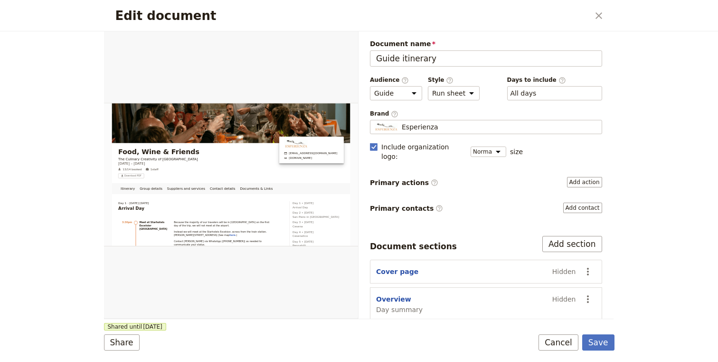
scroll to position [146, 0]
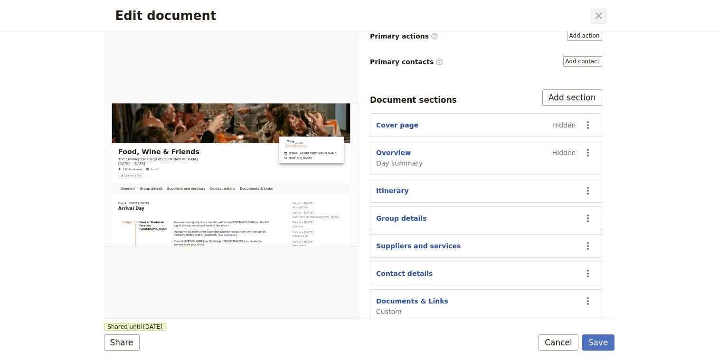
click at [599, 15] on icon "Close dialog" at bounding box center [599, 15] width 7 height 7
